Goal: Find specific page/section: Find specific page/section

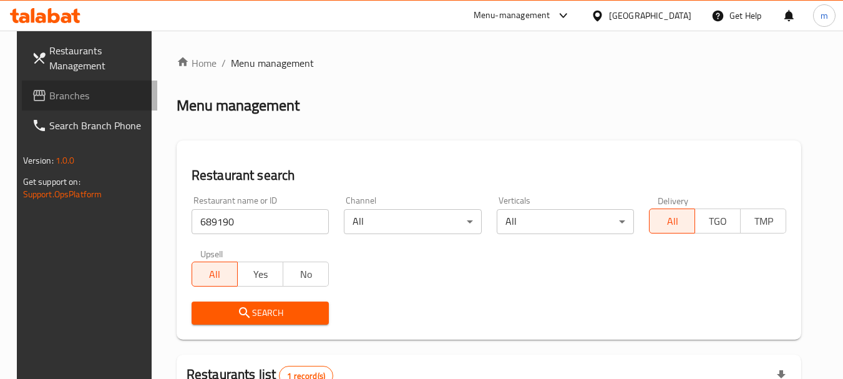
click at [50, 96] on span "Branches" at bounding box center [98, 95] width 99 height 15
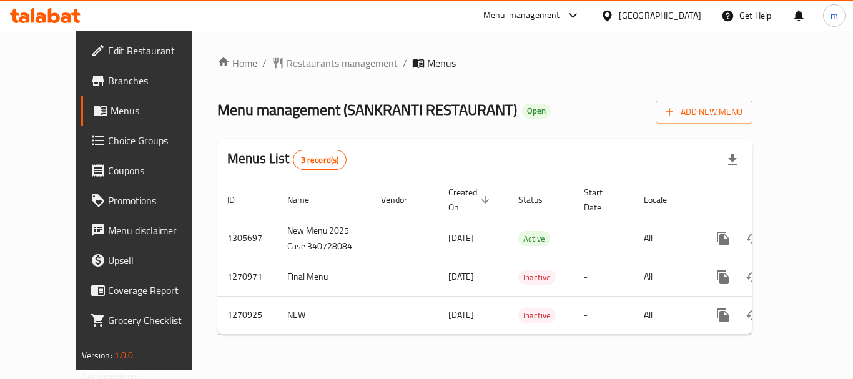
click at [306, 59] on span "Restaurants management" at bounding box center [342, 63] width 111 height 15
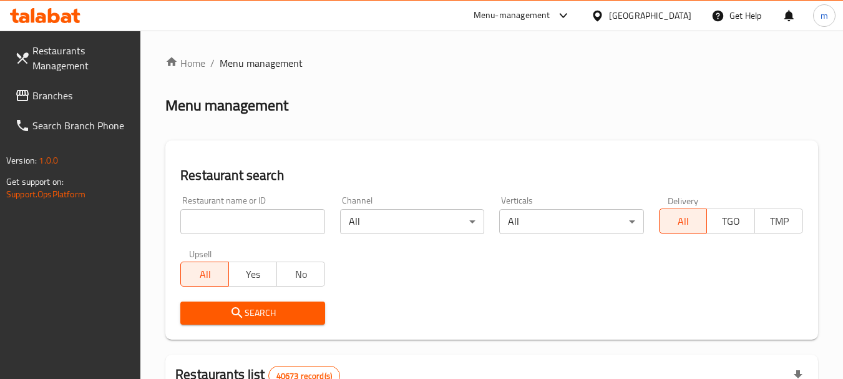
click at [251, 217] on input "search" at bounding box center [252, 221] width 144 height 25
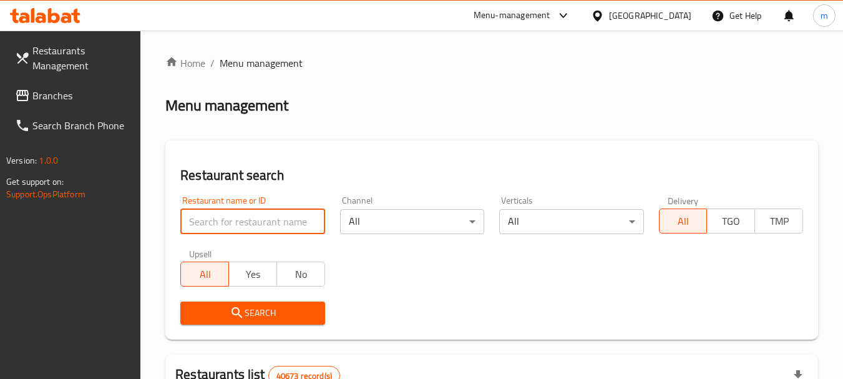
type input "v"
click at [315, 225] on input "v" at bounding box center [252, 221] width 144 height 25
click at [312, 220] on input "v" at bounding box center [252, 221] width 144 height 25
paste input "689190"
type input "689190"
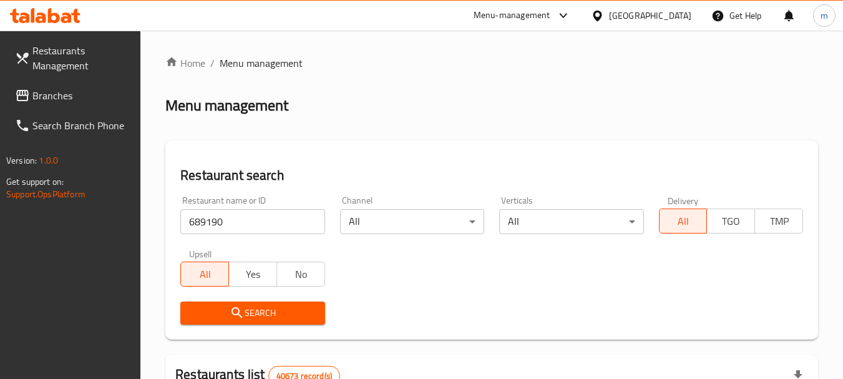
click at [259, 310] on span "Search" at bounding box center [252, 313] width 124 height 16
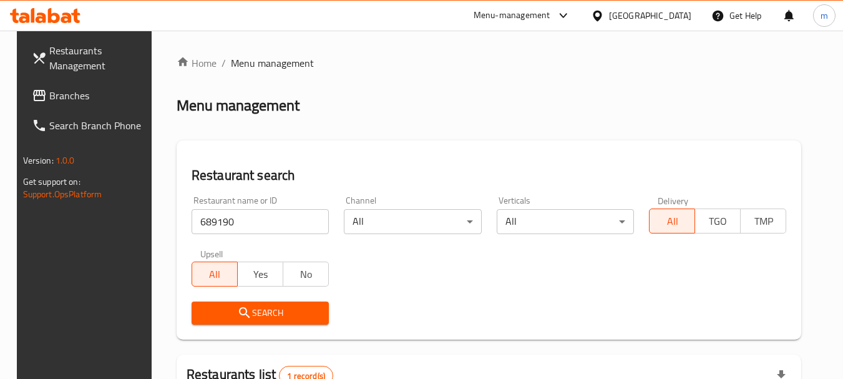
click at [670, 11] on div "[GEOGRAPHIC_DATA]" at bounding box center [650, 16] width 82 height 14
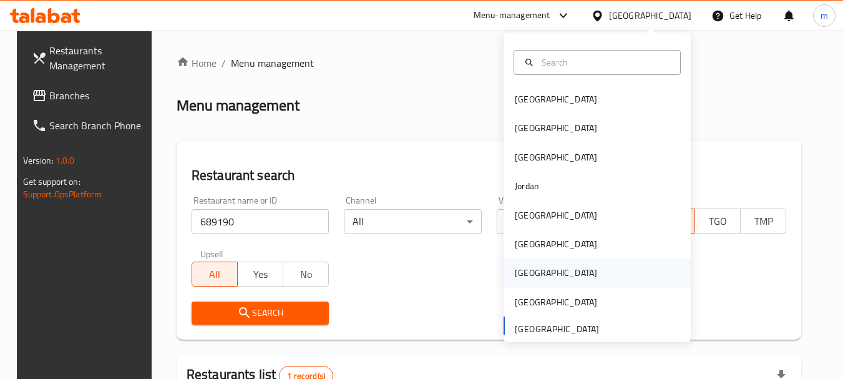
click at [521, 272] on div "[GEOGRAPHIC_DATA]" at bounding box center [556, 273] width 82 height 14
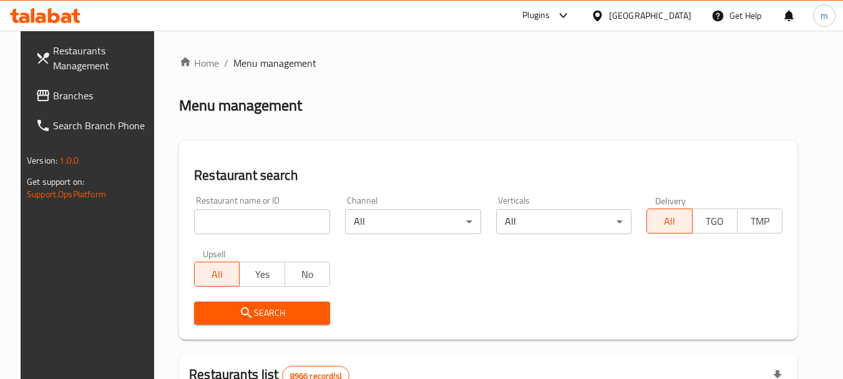
click at [53, 97] on span "Branches" at bounding box center [102, 95] width 99 height 15
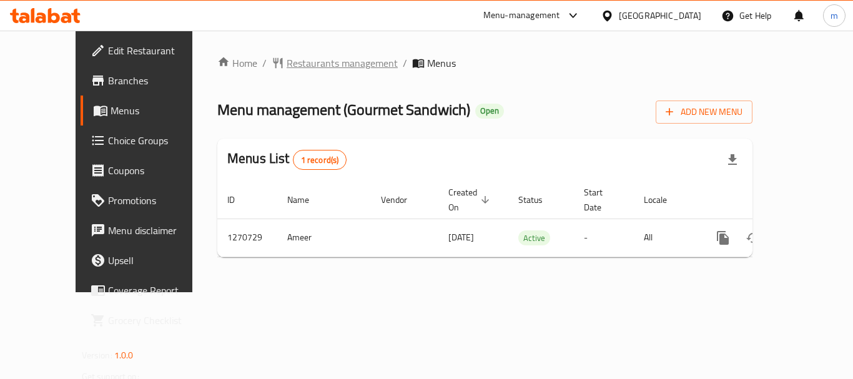
click at [287, 61] on span "Restaurants management" at bounding box center [342, 63] width 111 height 15
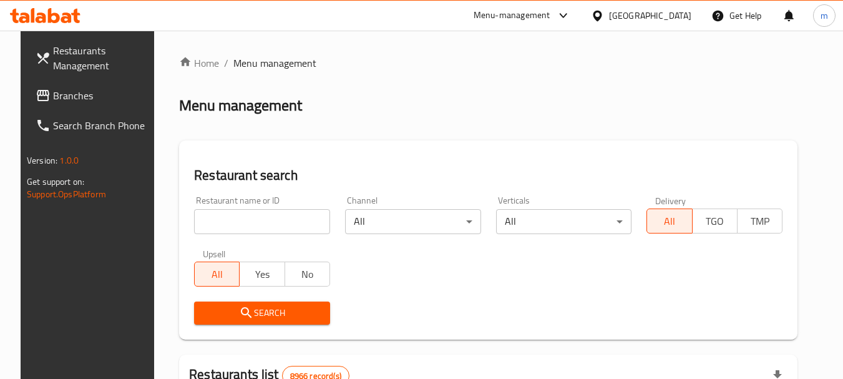
click at [233, 222] on input "search" at bounding box center [262, 221] width 136 height 25
paste input "689334"
type input "689334"
click at [252, 315] on span "Search" at bounding box center [262, 313] width 116 height 16
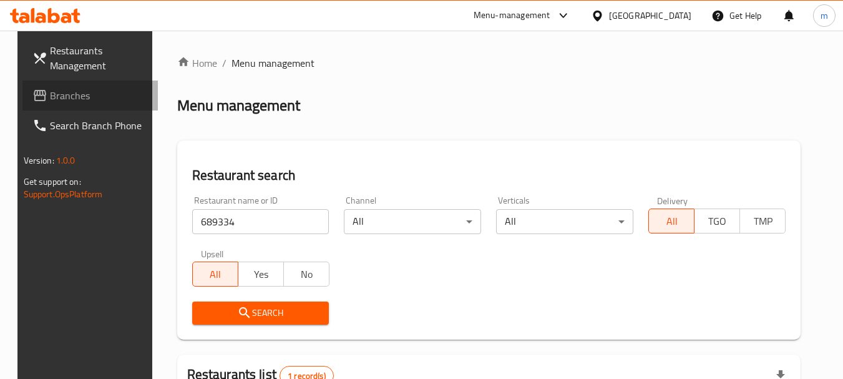
click at [63, 91] on span "Branches" at bounding box center [99, 95] width 99 height 15
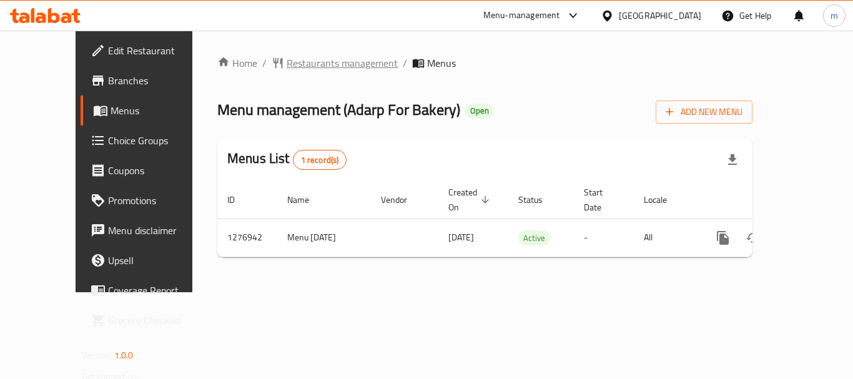
click at [289, 61] on span "Restaurants management" at bounding box center [342, 63] width 111 height 15
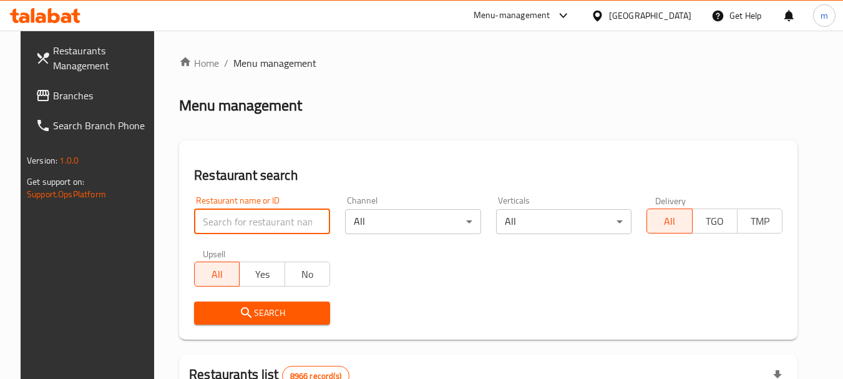
click at [277, 215] on input "search" at bounding box center [262, 221] width 136 height 25
paste input "692220"
type input "692220"
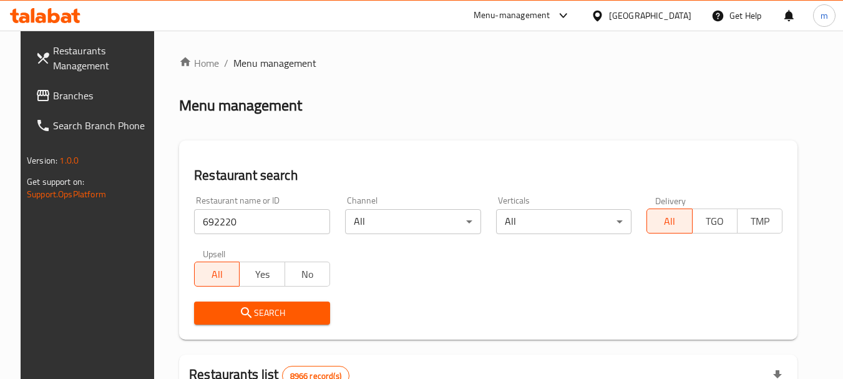
click at [264, 310] on span "Search" at bounding box center [262, 313] width 116 height 16
